Goal: Task Accomplishment & Management: Use online tool/utility

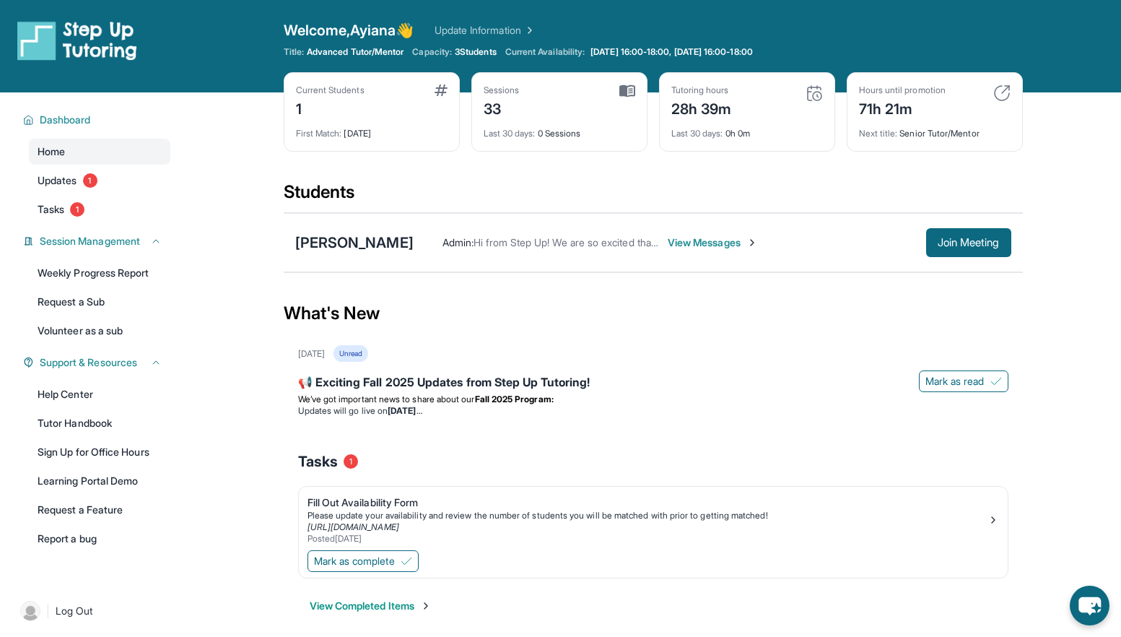
click at [656, 238] on span "View Messages" at bounding box center [713, 242] width 90 height 14
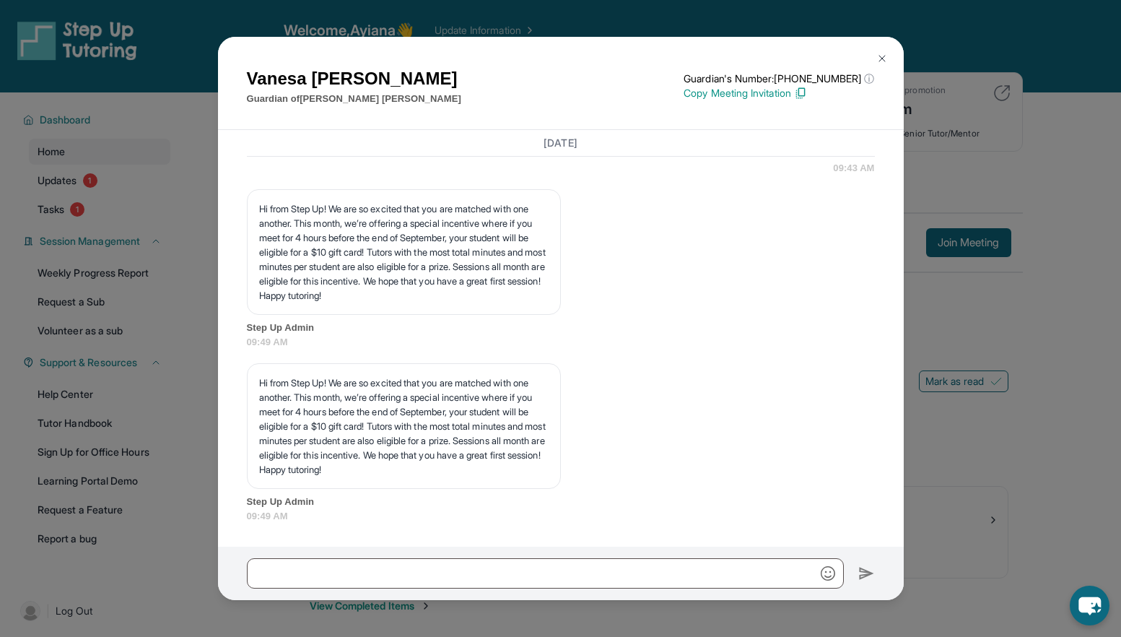
scroll to position [1807, 0]
click at [656, 51] on button at bounding box center [882, 58] width 29 height 29
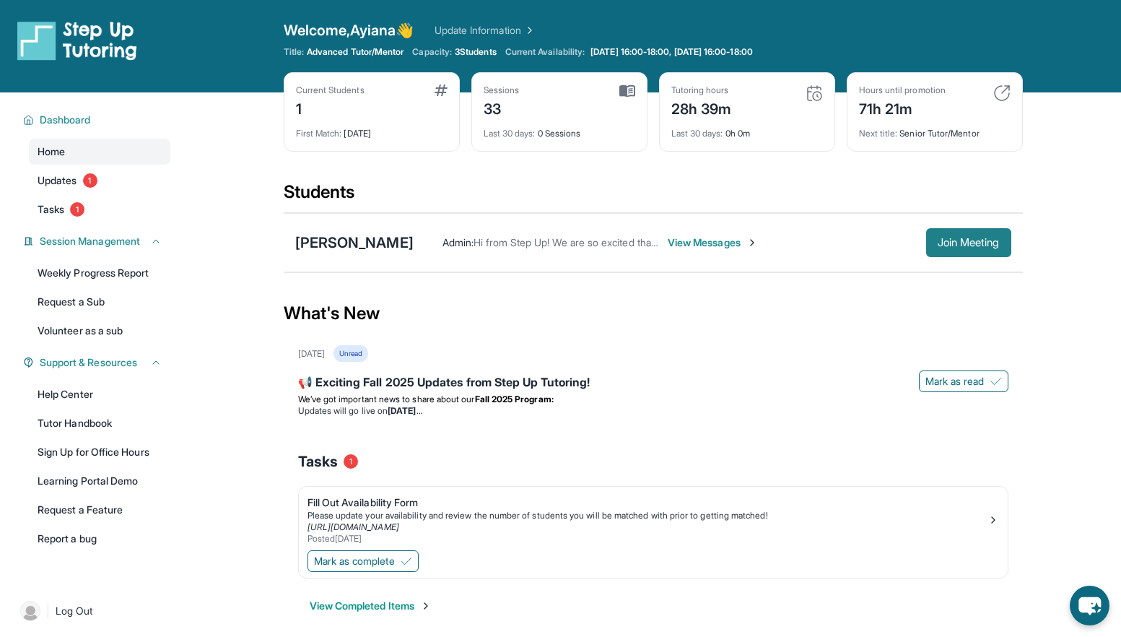
click at [656, 243] on span "Join Meeting" at bounding box center [969, 242] width 62 height 9
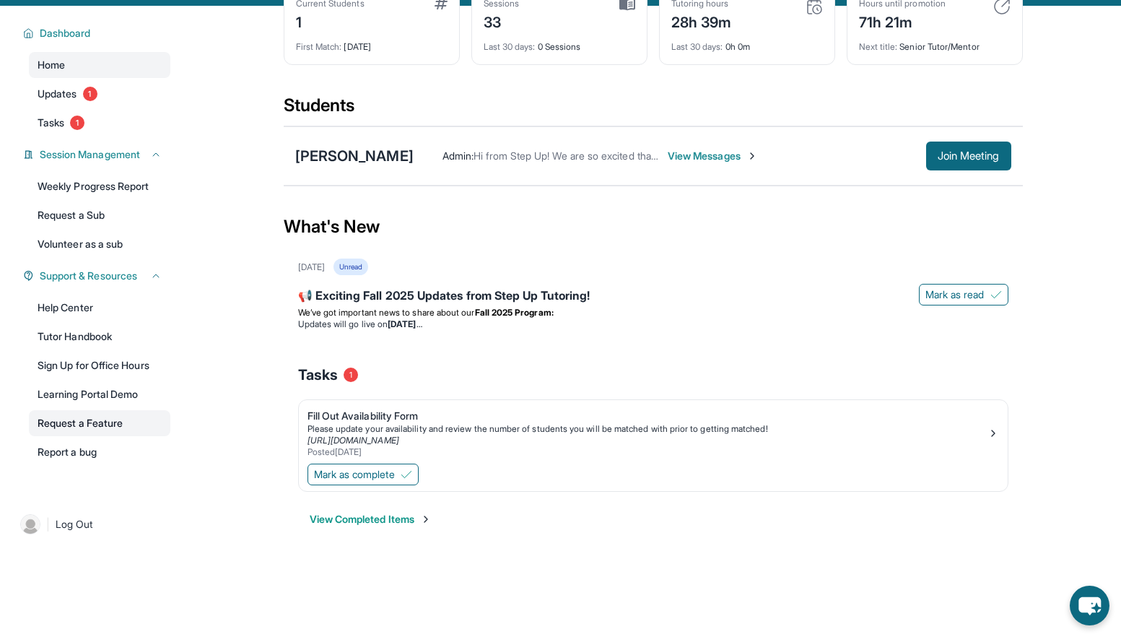
scroll to position [51, 0]
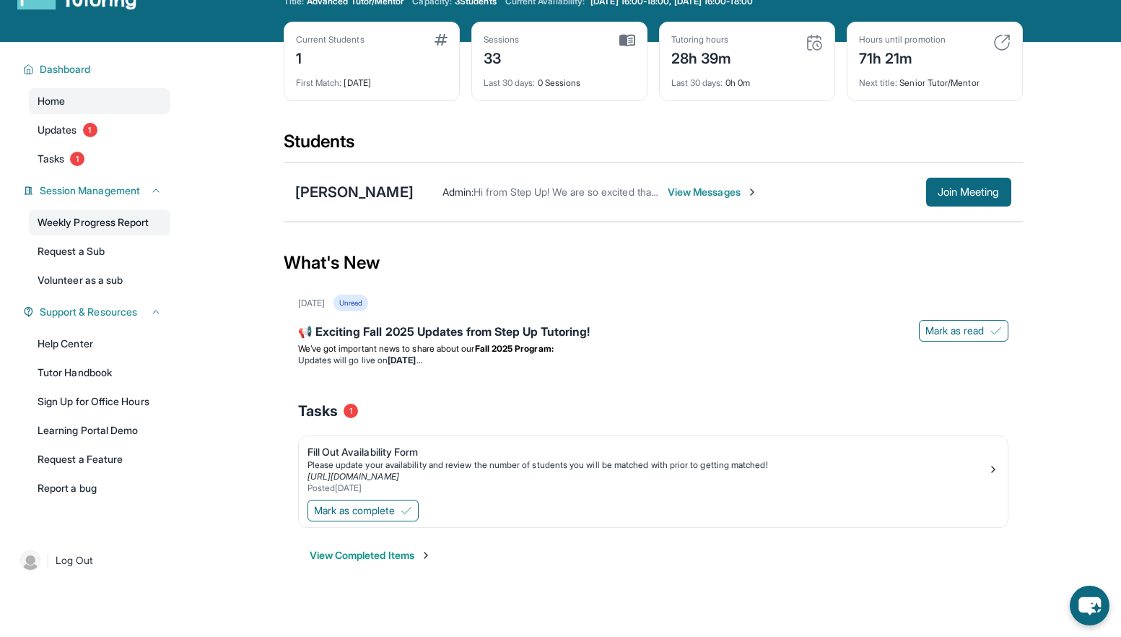
click at [95, 213] on link "Weekly Progress Report" at bounding box center [99, 222] width 141 height 26
click at [90, 160] on link "Tasks 1" at bounding box center [99, 159] width 141 height 26
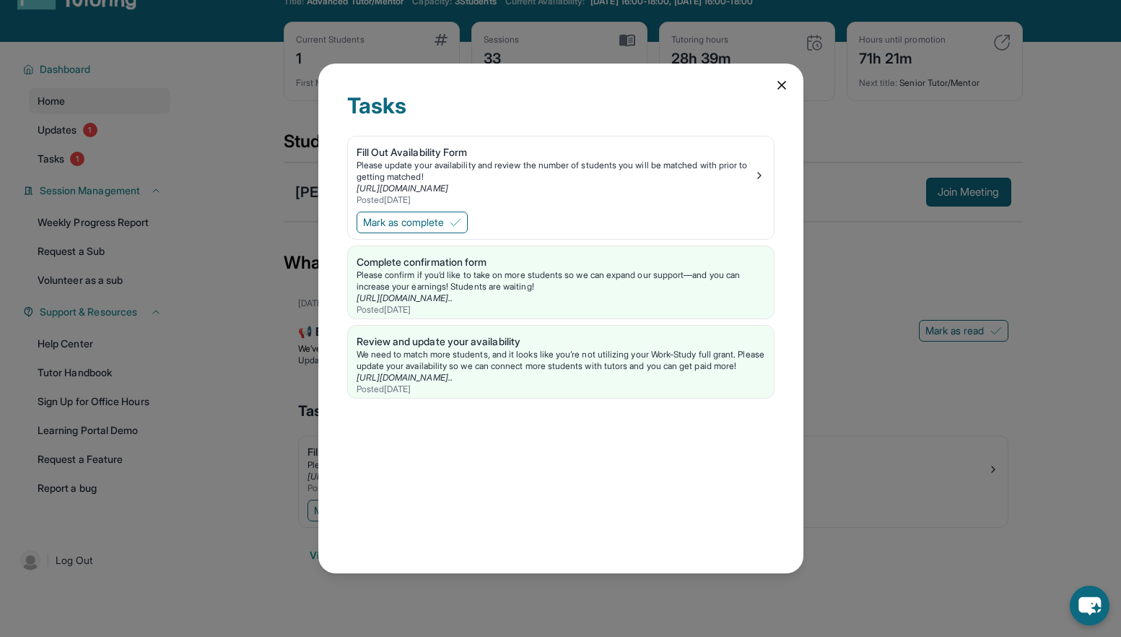
click at [656, 92] on div "Tasks Fill Out Availability Form Please update your availability and review the…" at bounding box center [560, 319] width 485 height 510
click at [656, 85] on icon at bounding box center [782, 85] width 14 height 14
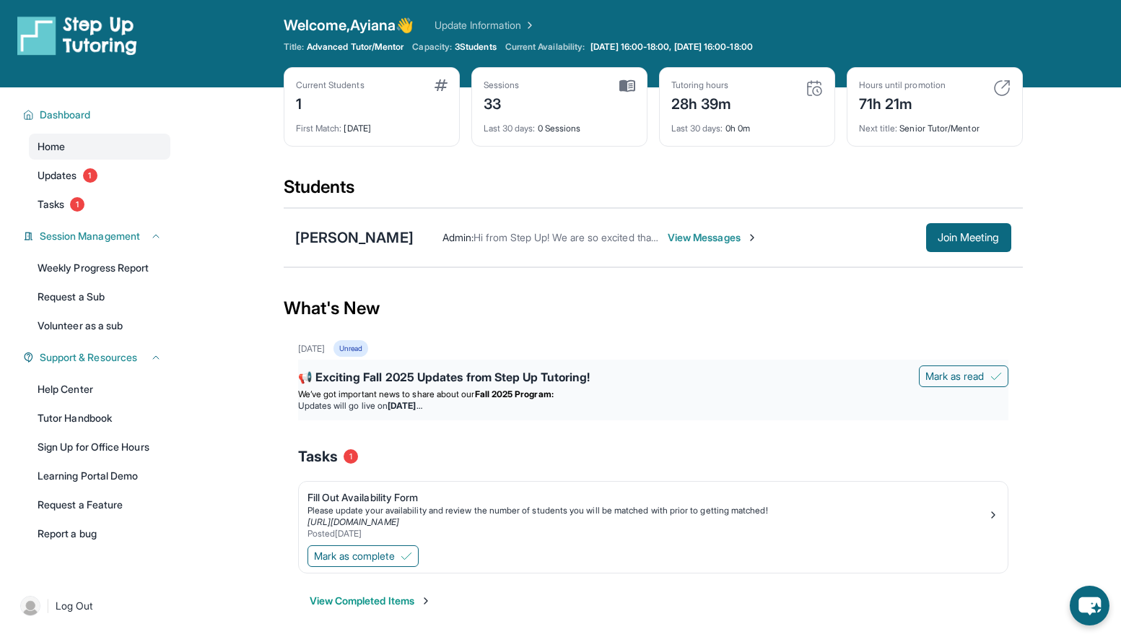
scroll to position [0, 0]
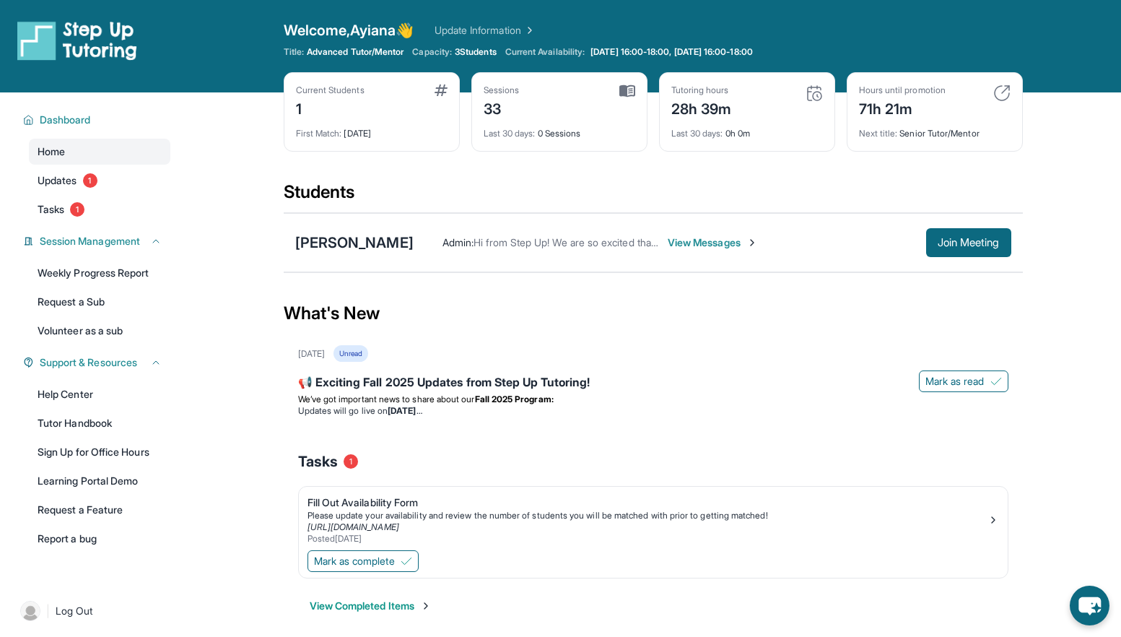
click at [656, 127] on div "Last 30 days : 0h 0m" at bounding box center [747, 129] width 152 height 20
click at [584, 95] on div "Sessions 33" at bounding box center [560, 101] width 152 height 35
click at [628, 95] on img at bounding box center [627, 90] width 16 height 13
click at [656, 233] on button "Join Meeting" at bounding box center [968, 242] width 85 height 29
click at [656, 237] on span "View Messages" at bounding box center [713, 242] width 90 height 14
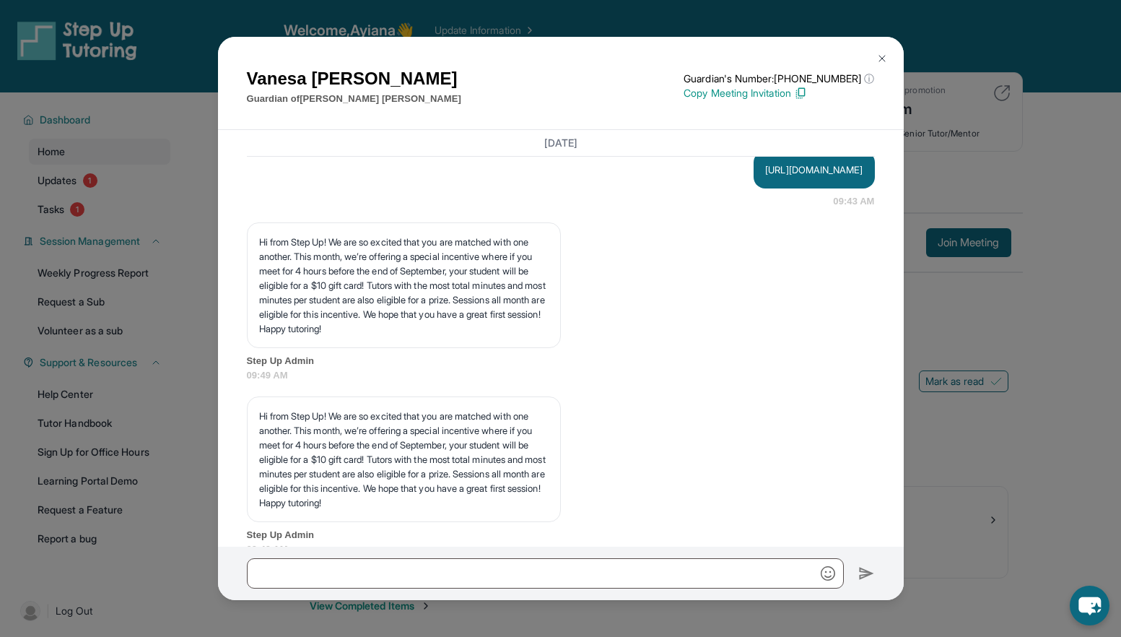
scroll to position [1807, 0]
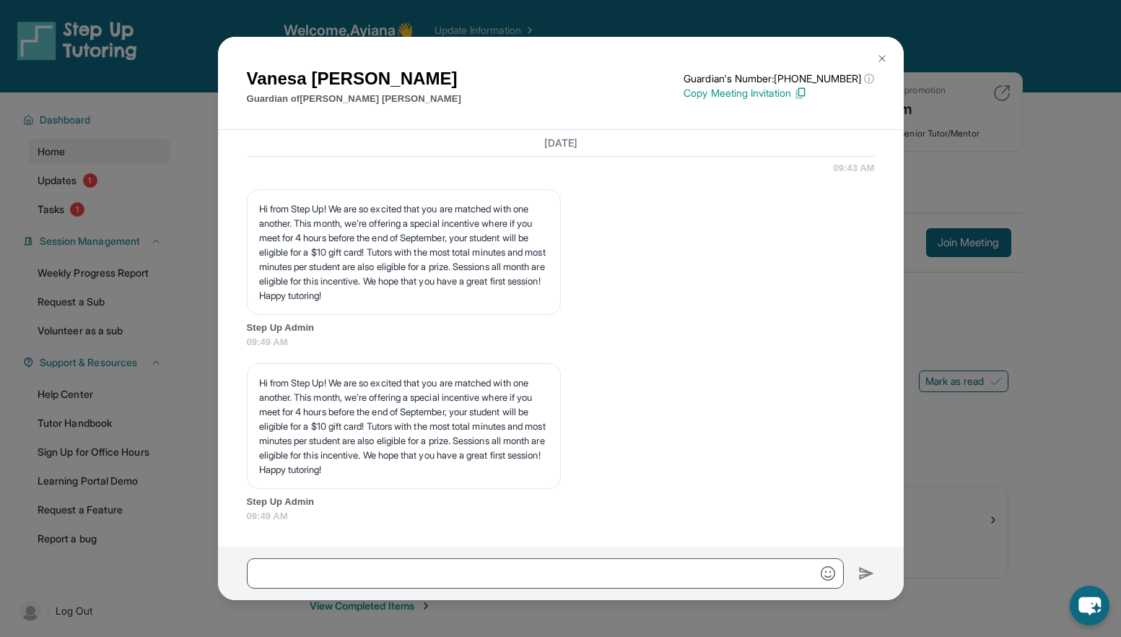
click at [656, 60] on img at bounding box center [882, 59] width 12 height 12
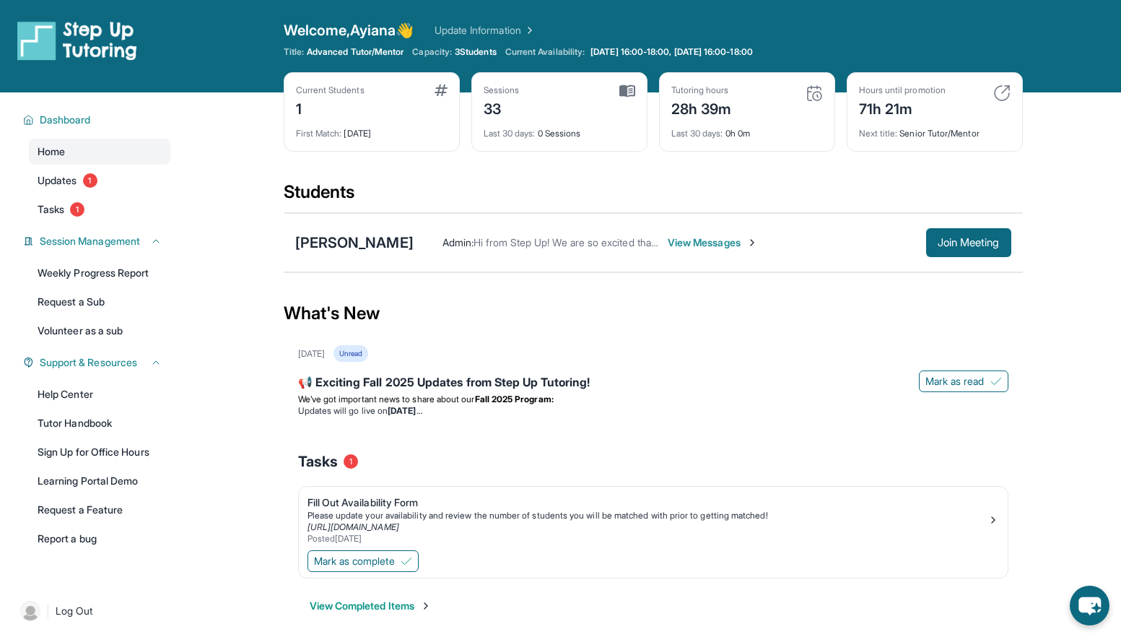
click at [656, 119] on div "Last 30 days : 0h 0m" at bounding box center [747, 129] width 152 height 20
click at [570, 106] on div "Sessions 33" at bounding box center [560, 101] width 152 height 35
click at [626, 87] on img at bounding box center [627, 90] width 16 height 13
click at [515, 130] on span "Last 30 days :" at bounding box center [510, 133] width 52 height 11
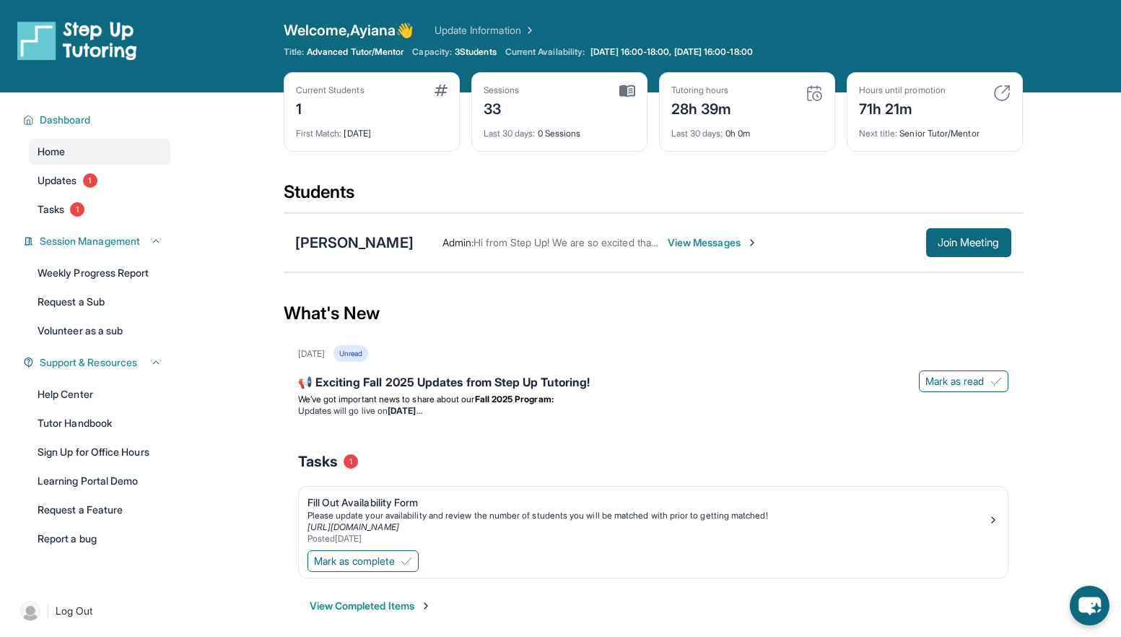
click at [570, 139] on div "Sessions 33 Last 30 days : 0 Sessions" at bounding box center [559, 111] width 176 height 79
click at [571, 45] on div "Welcome, Ayiana 👋 Update Information Title: Advanced Tutor/Mentor Capacity: 3 S…" at bounding box center [653, 46] width 739 height 52
click at [573, 50] on span "Current Availability:" at bounding box center [544, 52] width 79 height 12
click at [480, 50] on span "3 Students" at bounding box center [476, 52] width 42 height 12
click at [398, 52] on span "Advanced Tutor/Mentor" at bounding box center [355, 52] width 97 height 12
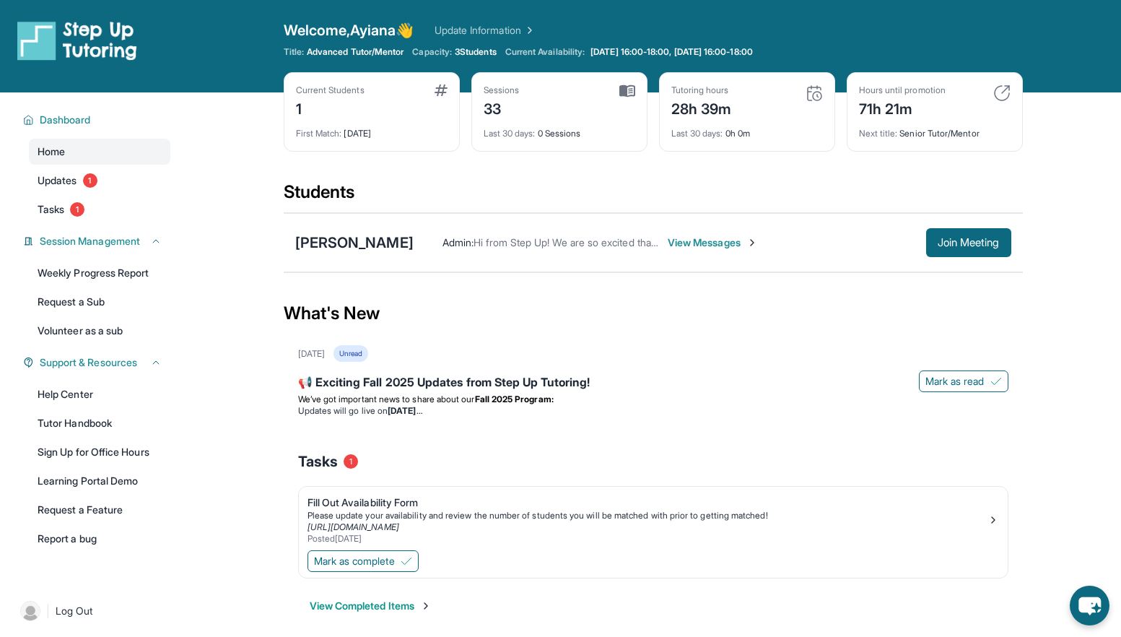
click at [479, 22] on div "Welcome, Ayiana 👋 Update Information" at bounding box center [653, 30] width 739 height 20
click at [479, 27] on link "Update Information" at bounding box center [485, 30] width 101 height 14
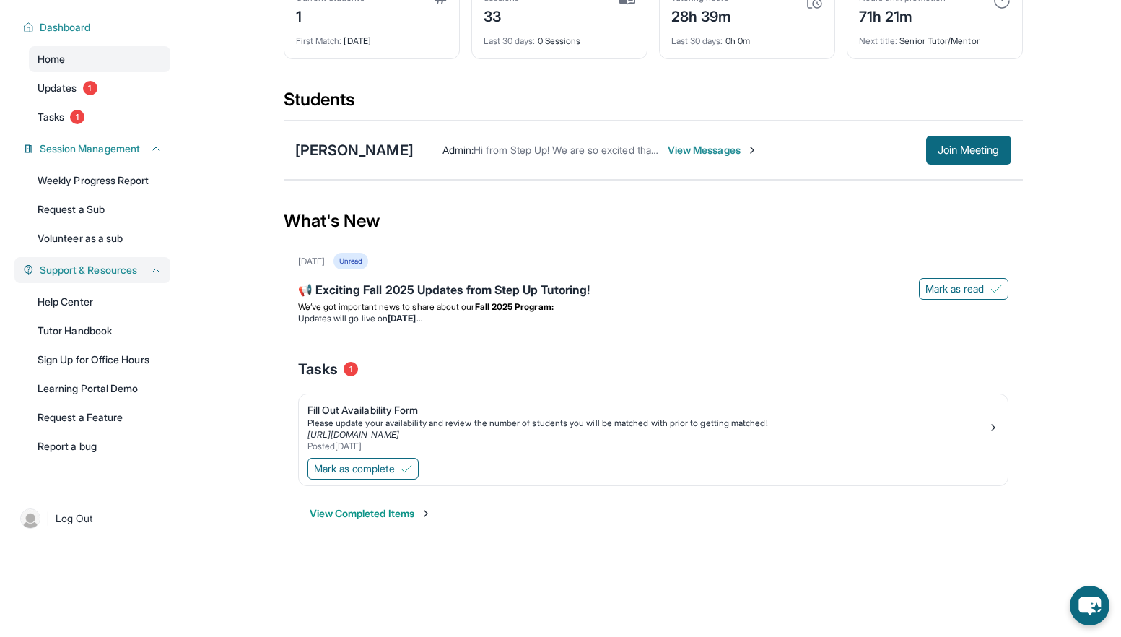
click at [95, 274] on span "Support & Resources" at bounding box center [88, 270] width 97 height 14
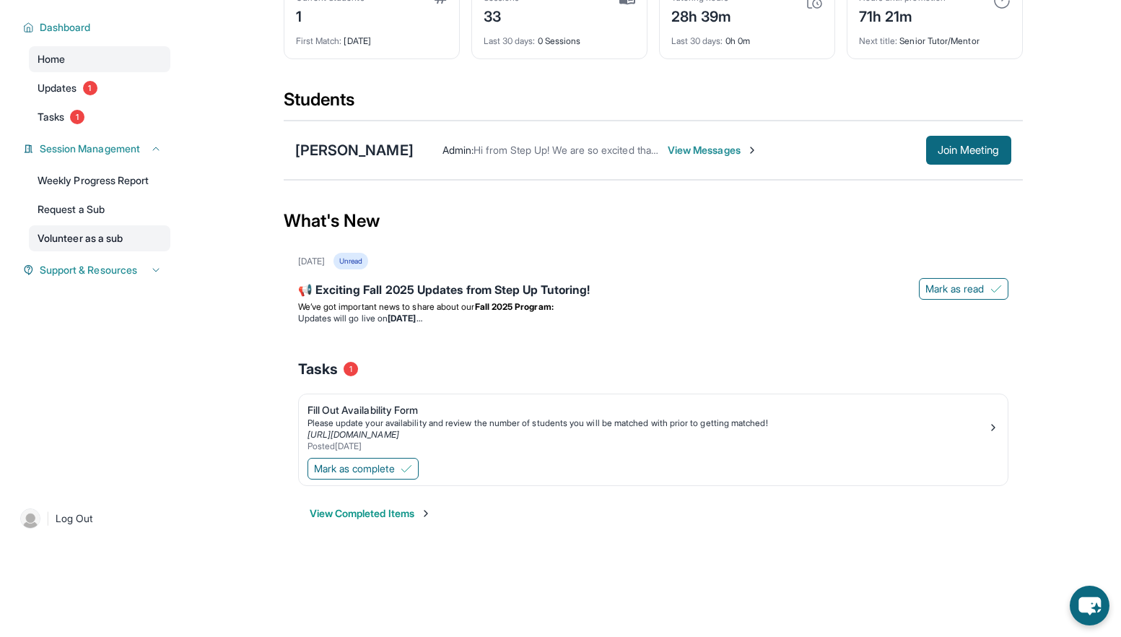
click at [87, 240] on link "Volunteer as a sub" at bounding box center [99, 238] width 141 height 26
